Goal: Task Accomplishment & Management: Manage account settings

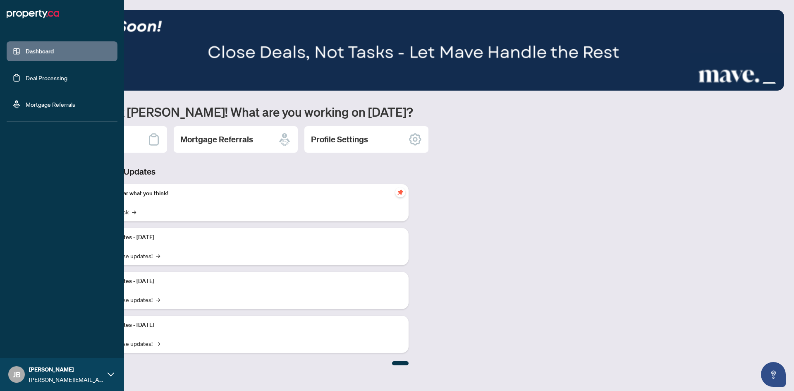
click at [67, 78] on link "Deal Processing" at bounding box center [47, 77] width 42 height 7
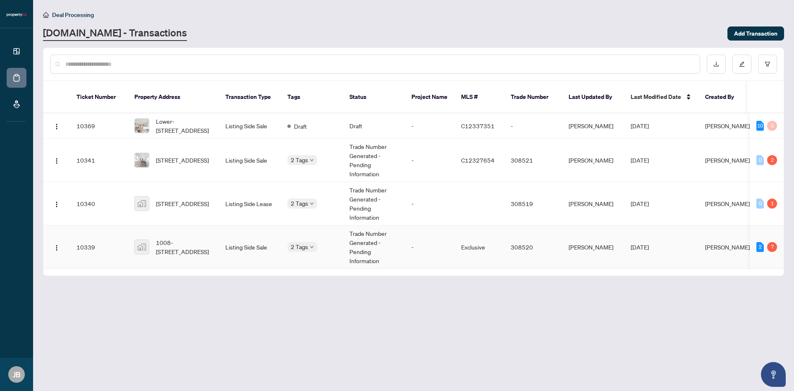
click at [269, 225] on td "Listing Side Sale" at bounding box center [250, 246] width 62 height 43
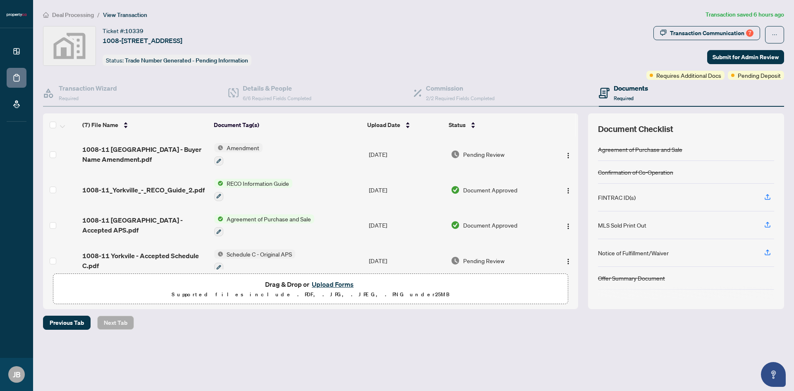
click at [330, 281] on button "Upload Forms" at bounding box center [332, 284] width 47 height 11
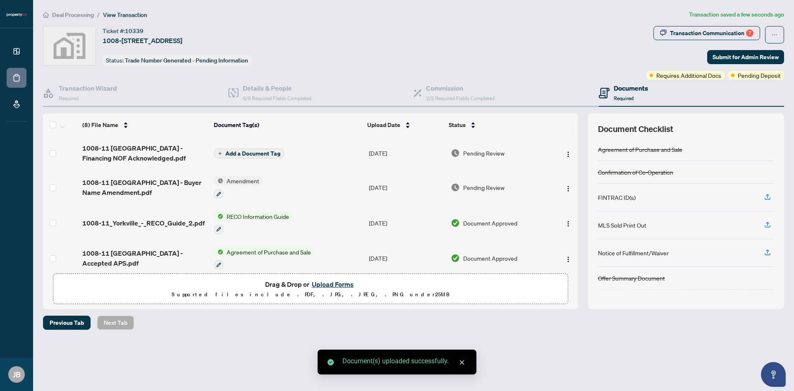
click at [245, 157] on button "Add a Document Tag" at bounding box center [249, 153] width 70 height 10
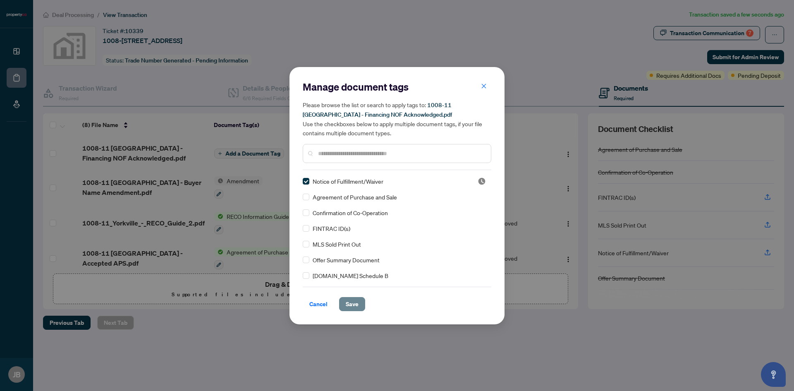
click at [341, 303] on button "Save" at bounding box center [352, 304] width 26 height 14
